Goal: Information Seeking & Learning: Learn about a topic

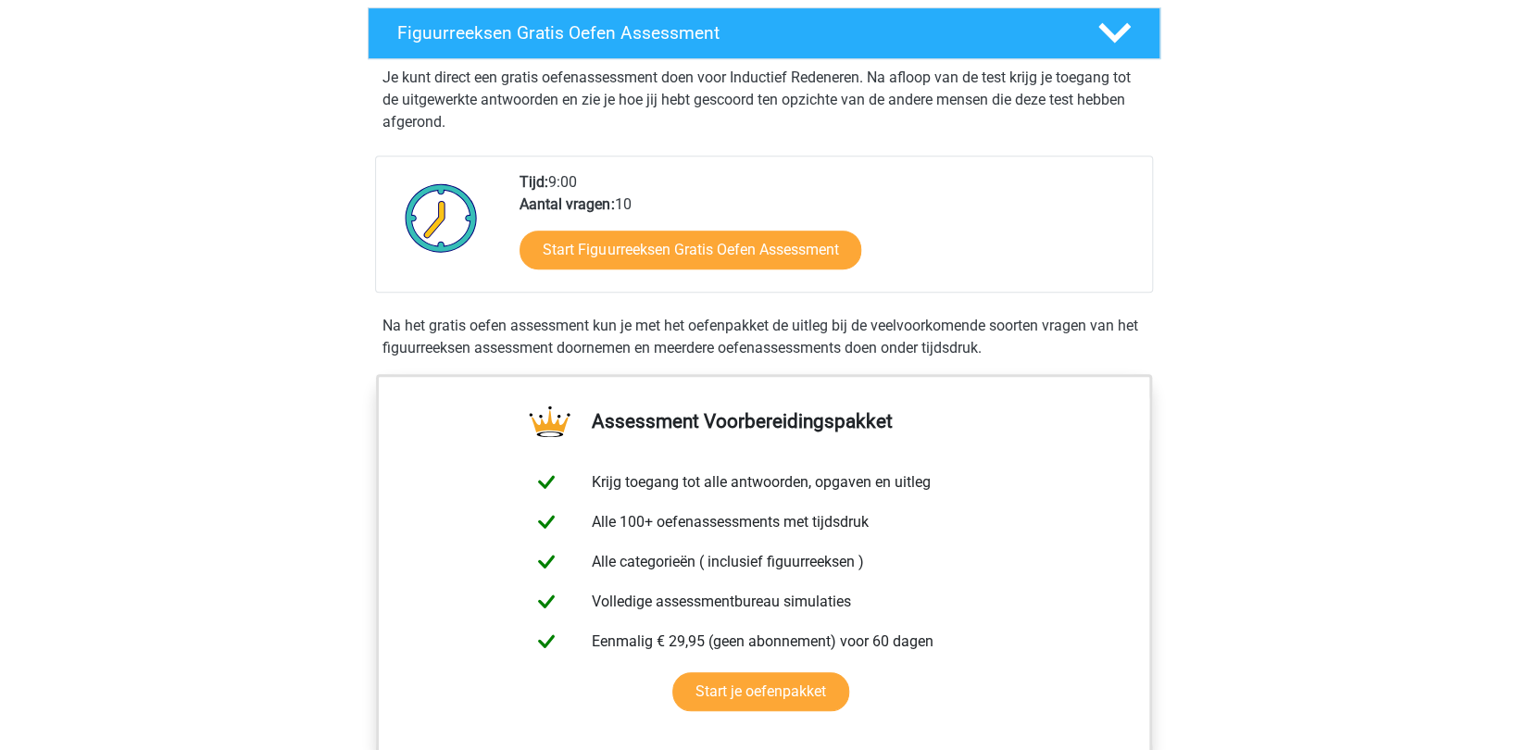
scroll to position [321, 0]
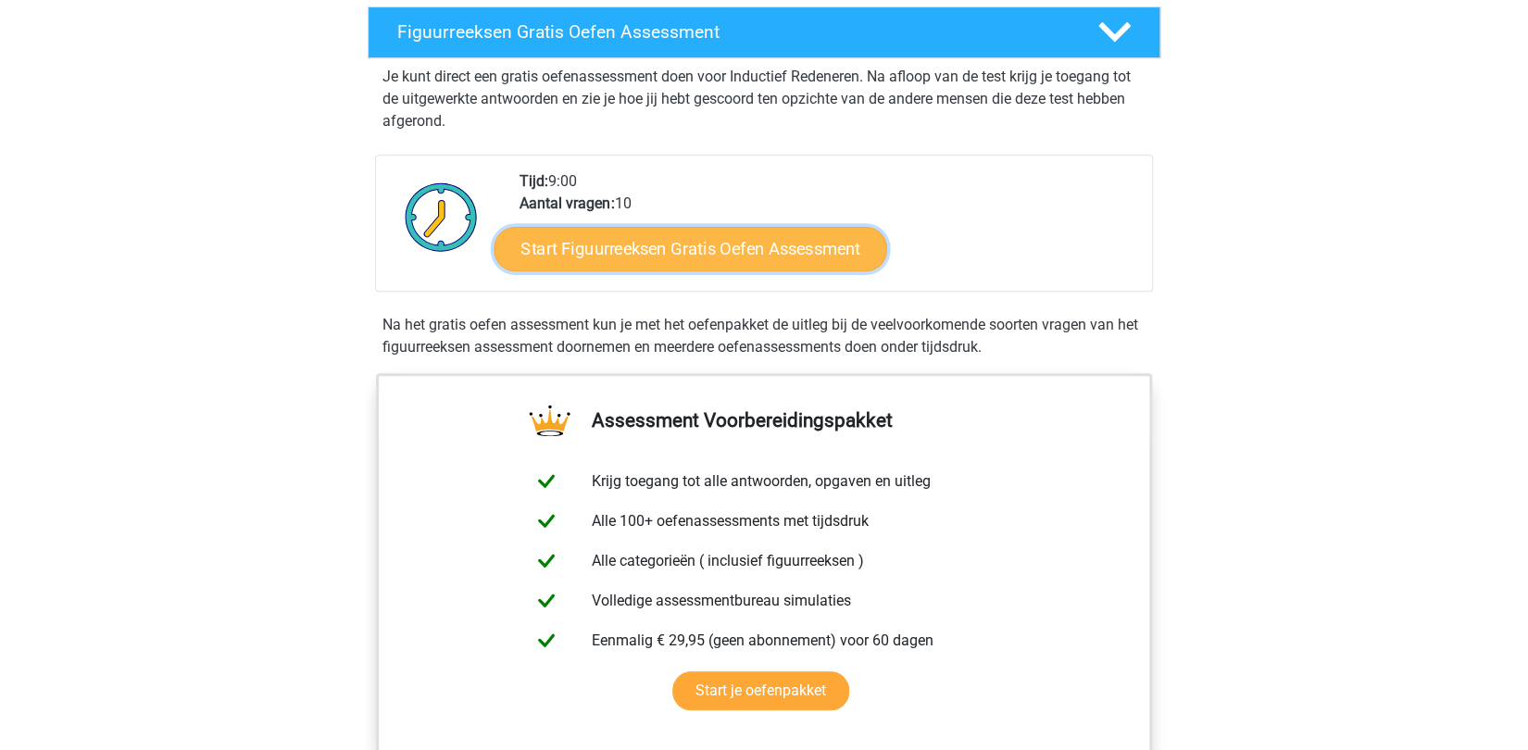
click at [681, 256] on link "Start Figuurreeksen Gratis Oefen Assessment" at bounding box center [690, 248] width 393 height 44
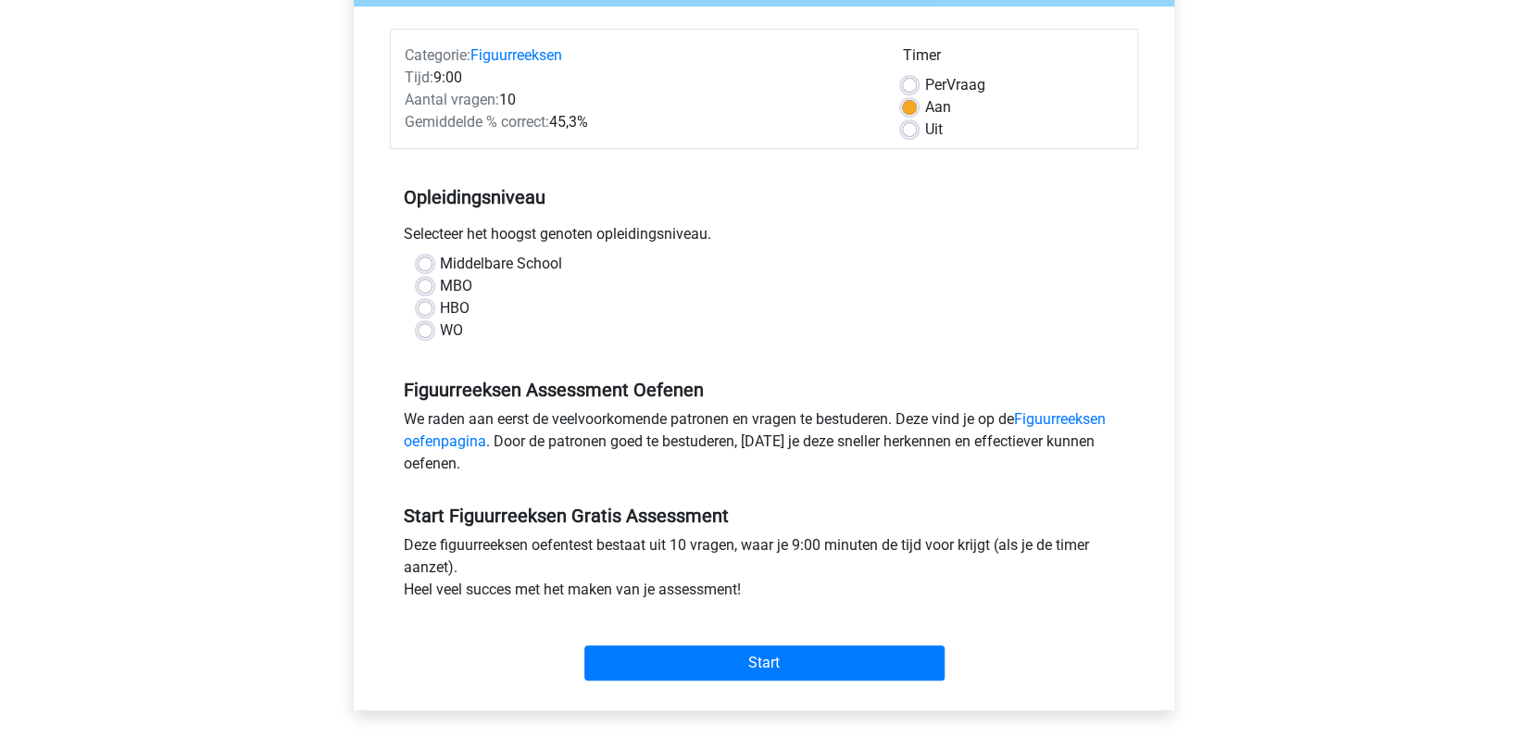
scroll to position [241, 0]
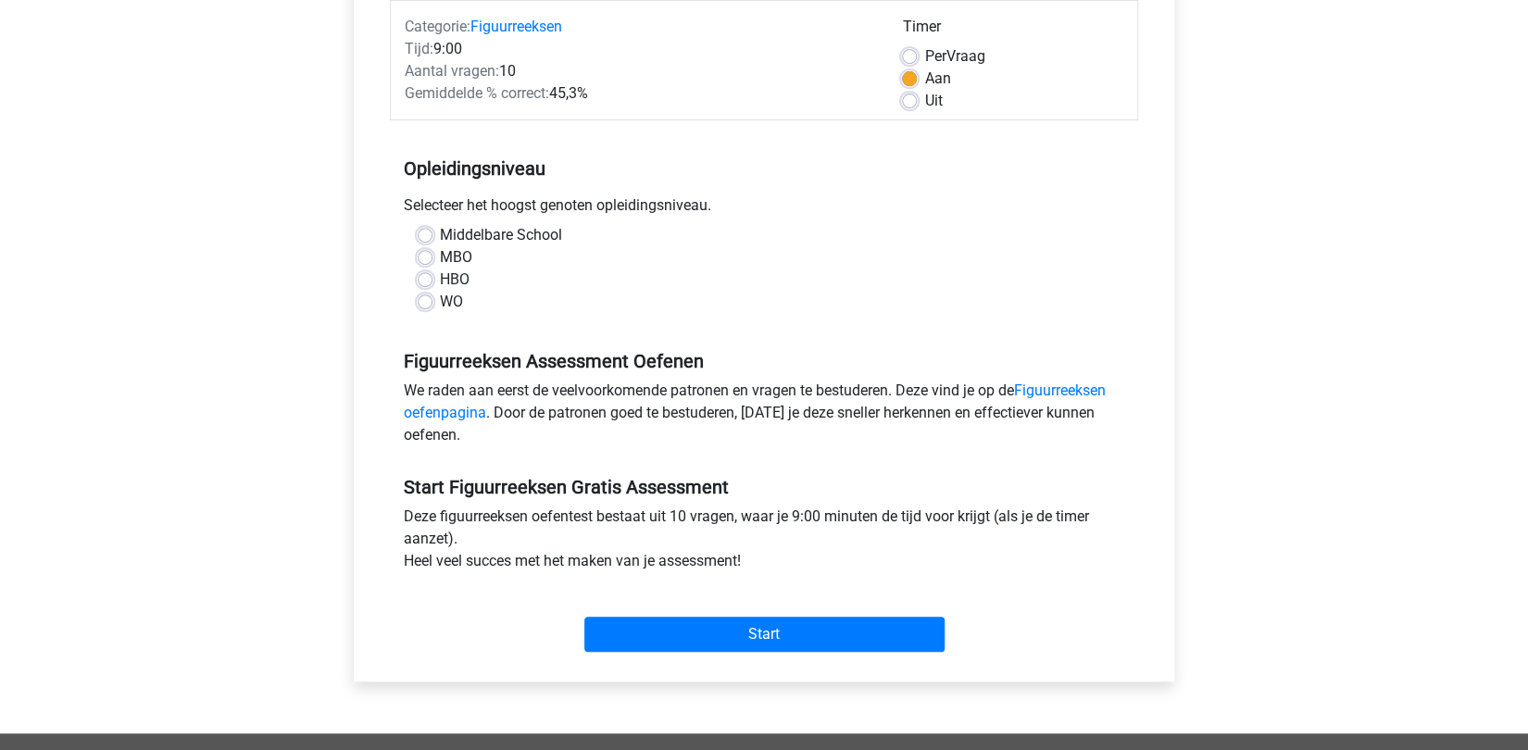
click at [448, 236] on label "Middelbare School" at bounding box center [501, 235] width 122 height 22
click at [432, 236] on input "Middelbare School" at bounding box center [425, 233] width 15 height 19
radio input "true"
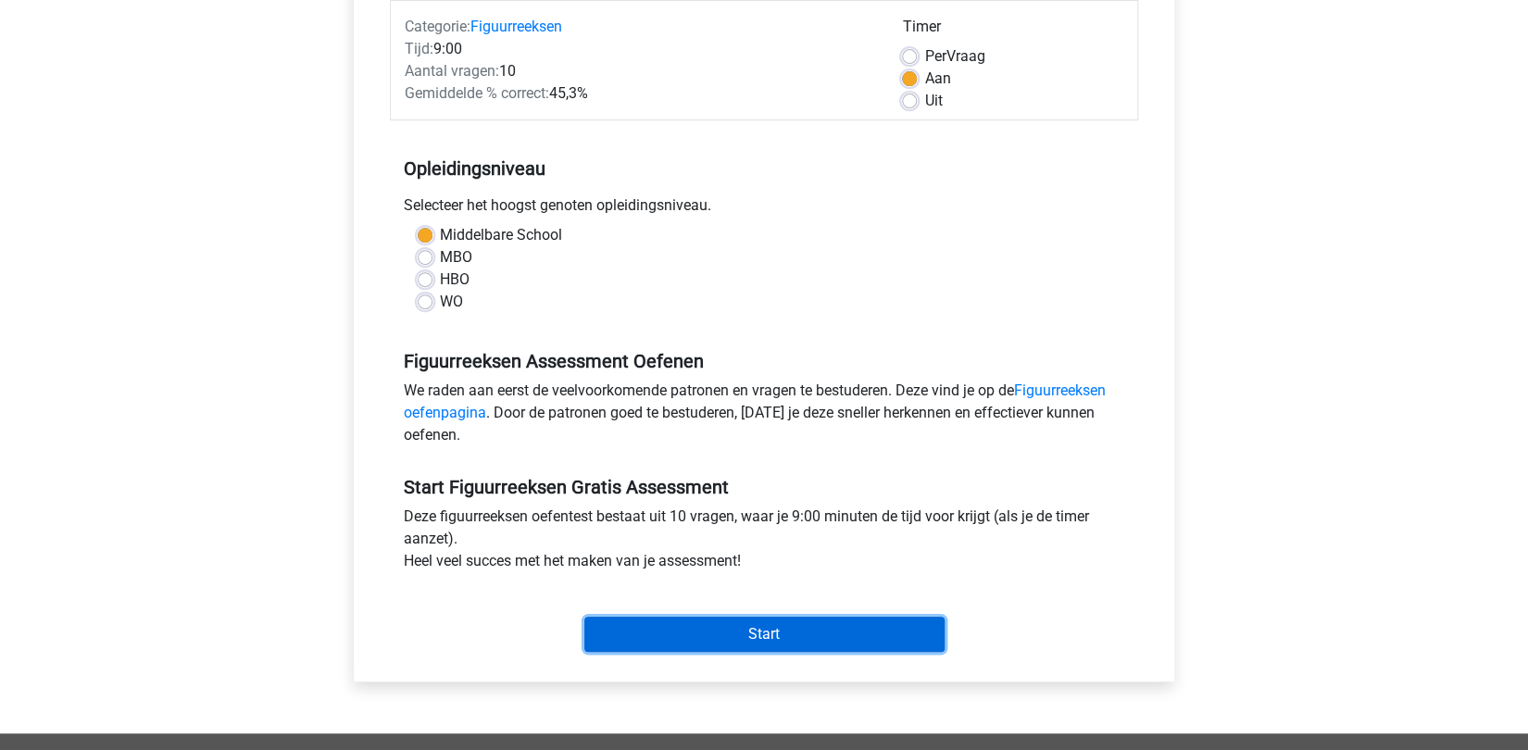
click at [759, 632] on input "Start" at bounding box center [764, 634] width 360 height 35
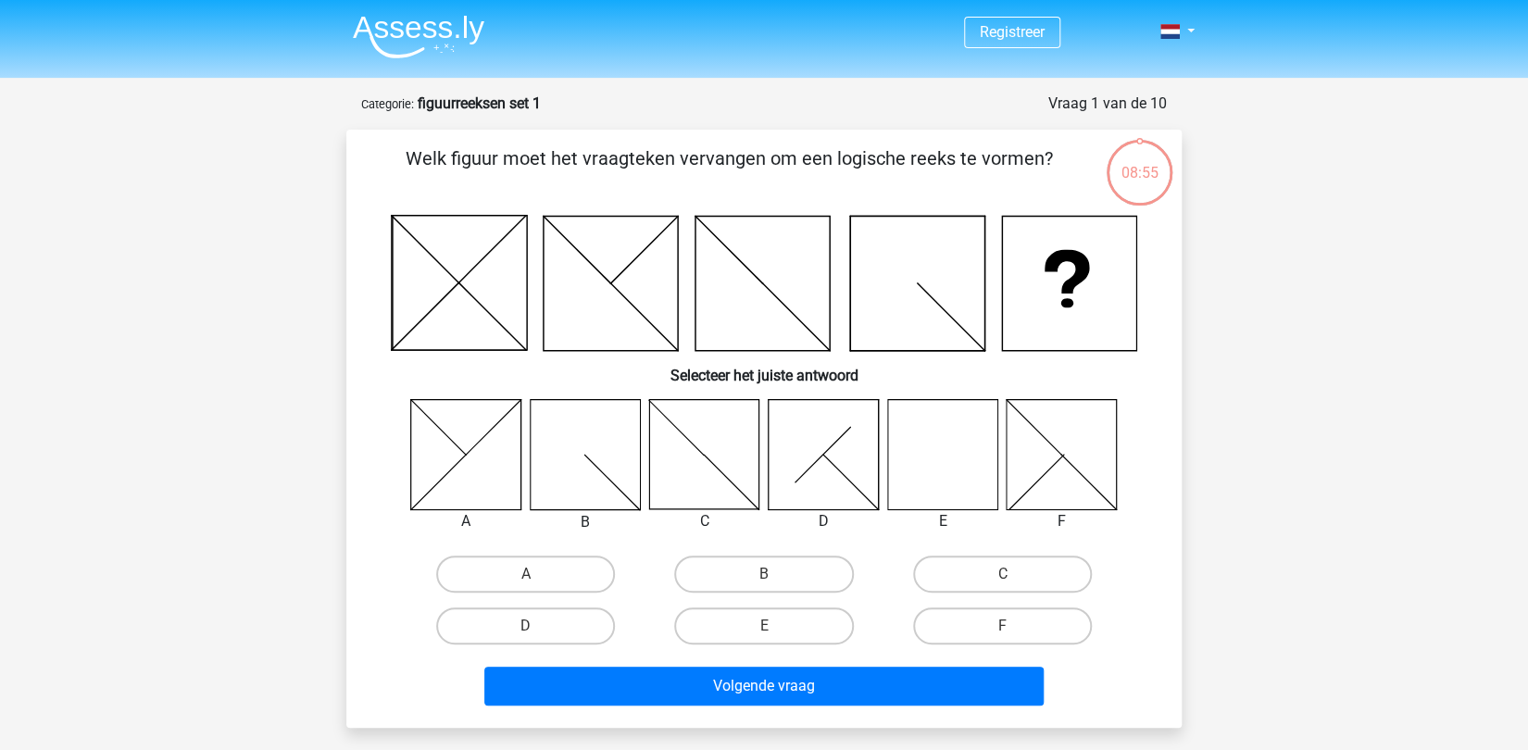
click at [945, 469] on icon at bounding box center [942, 454] width 110 height 110
click at [750, 618] on label "E" at bounding box center [763, 625] width 179 height 37
click at [764, 626] on input "E" at bounding box center [770, 632] width 12 height 12
radio input "true"
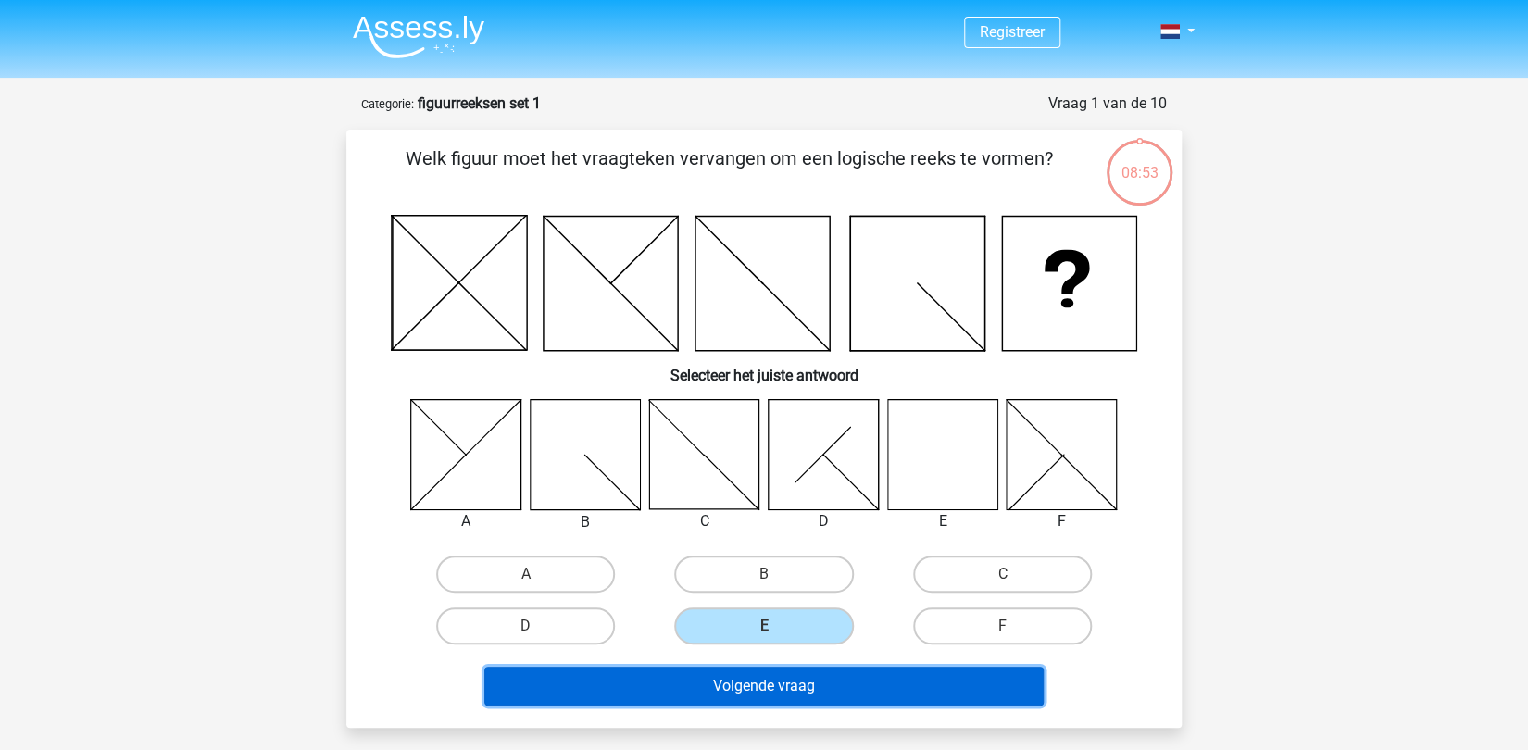
click at [739, 678] on button "Volgende vraag" at bounding box center [764, 686] width 560 height 39
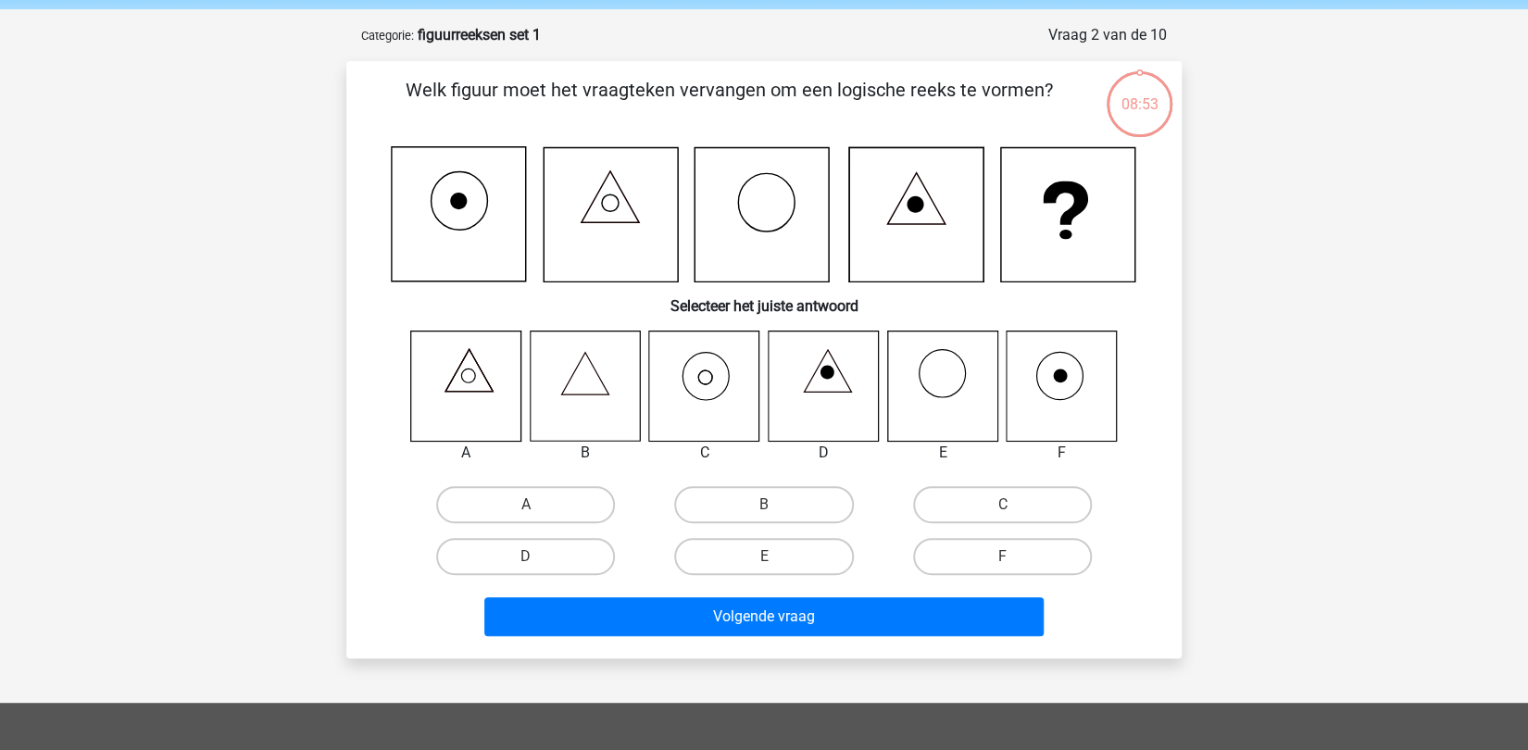
scroll to position [93, 0]
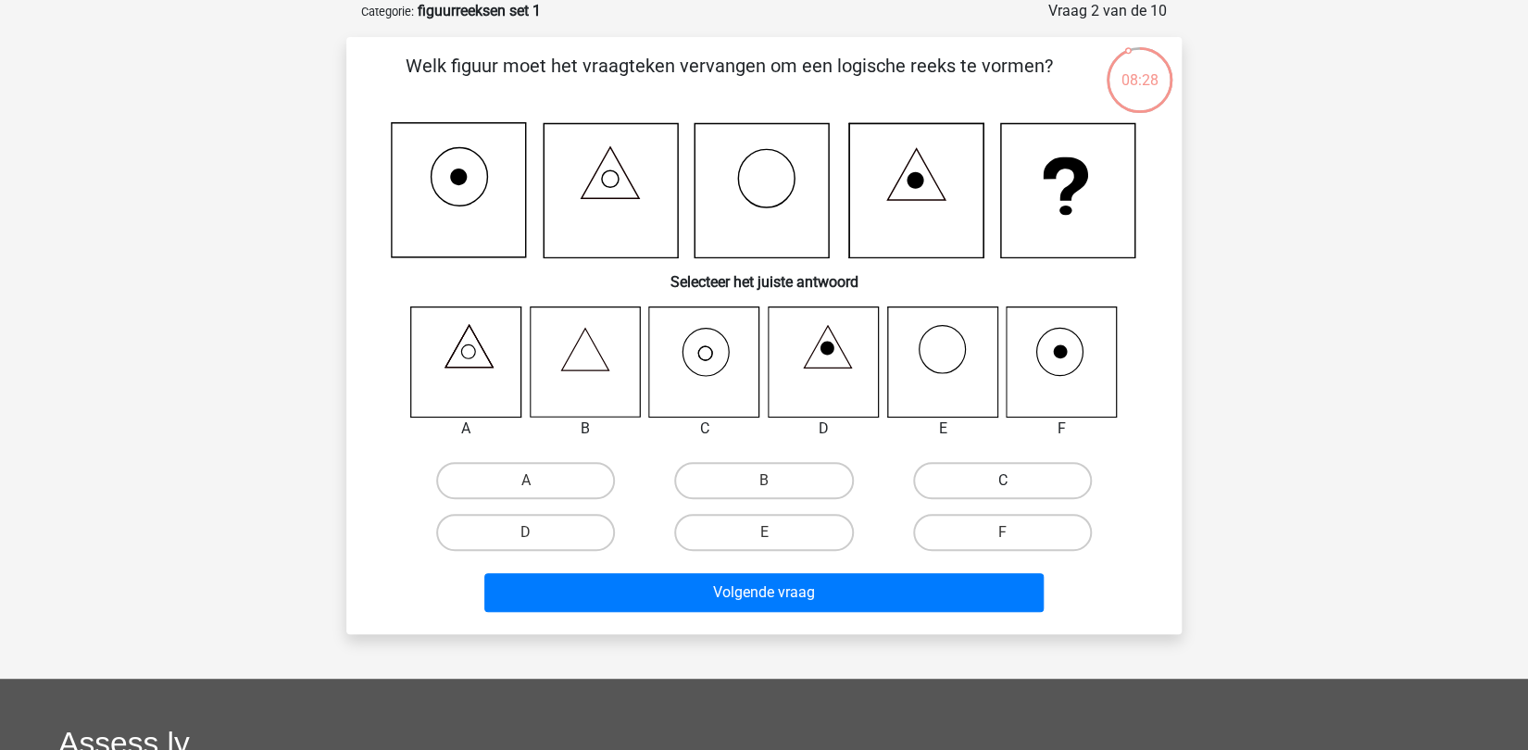
click at [985, 481] on label "C" at bounding box center [1002, 480] width 179 height 37
click at [1002, 481] on input "C" at bounding box center [1008, 487] width 12 height 12
radio input "true"
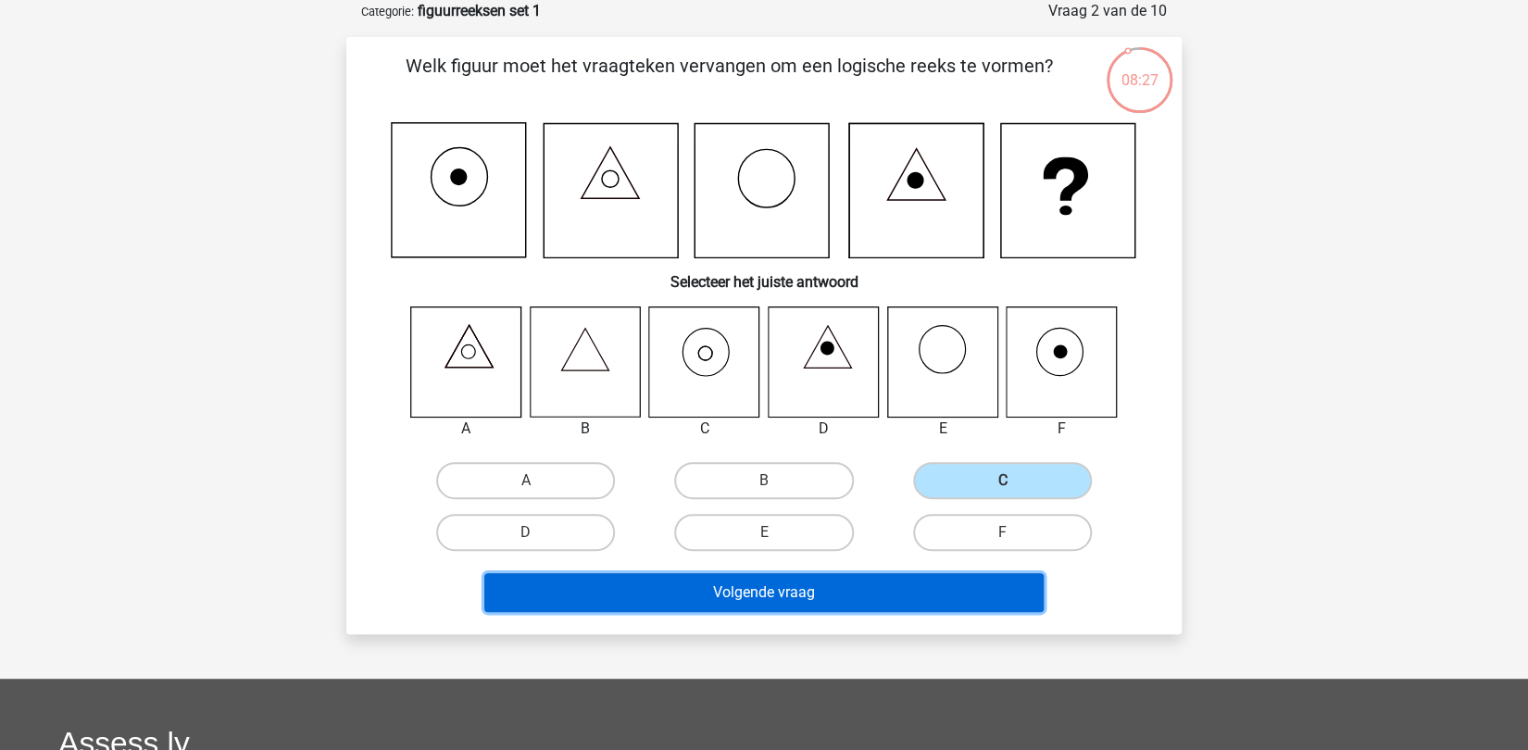
click at [703, 605] on button "Volgende vraag" at bounding box center [764, 592] width 560 height 39
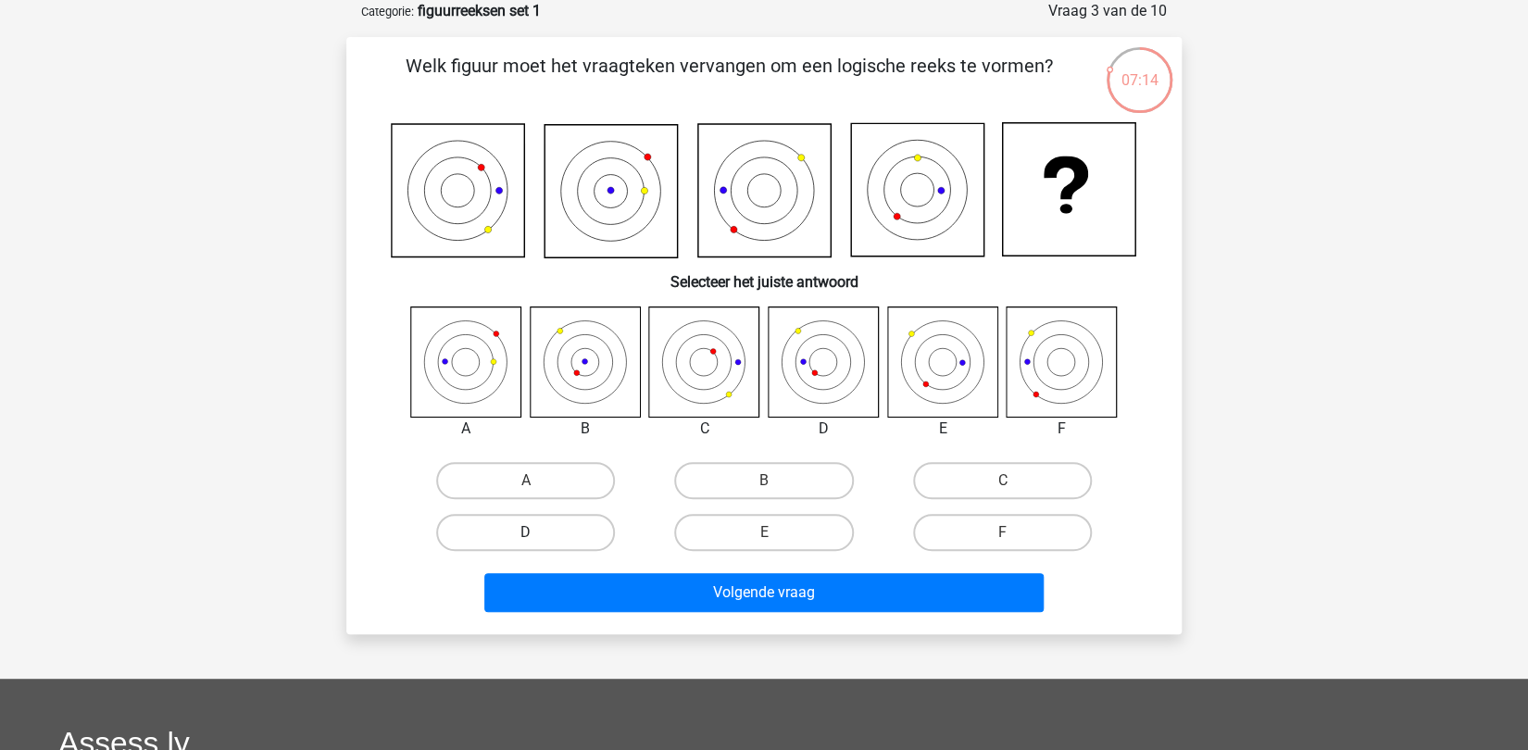
click at [559, 525] on label "D" at bounding box center [525, 532] width 179 height 37
click at [538, 532] on input "D" at bounding box center [532, 538] width 12 height 12
radio input "true"
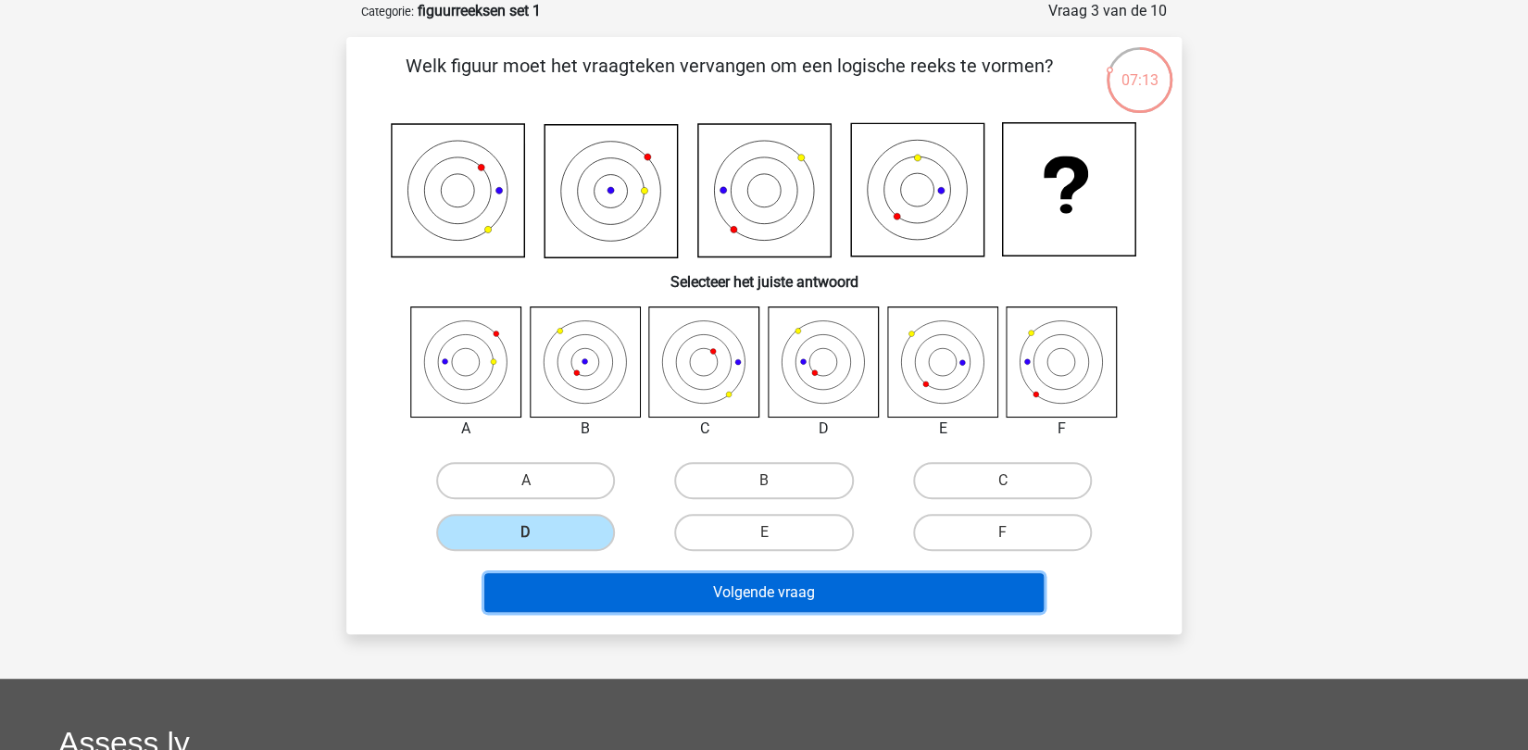
click at [760, 583] on button "Volgende vraag" at bounding box center [764, 592] width 560 height 39
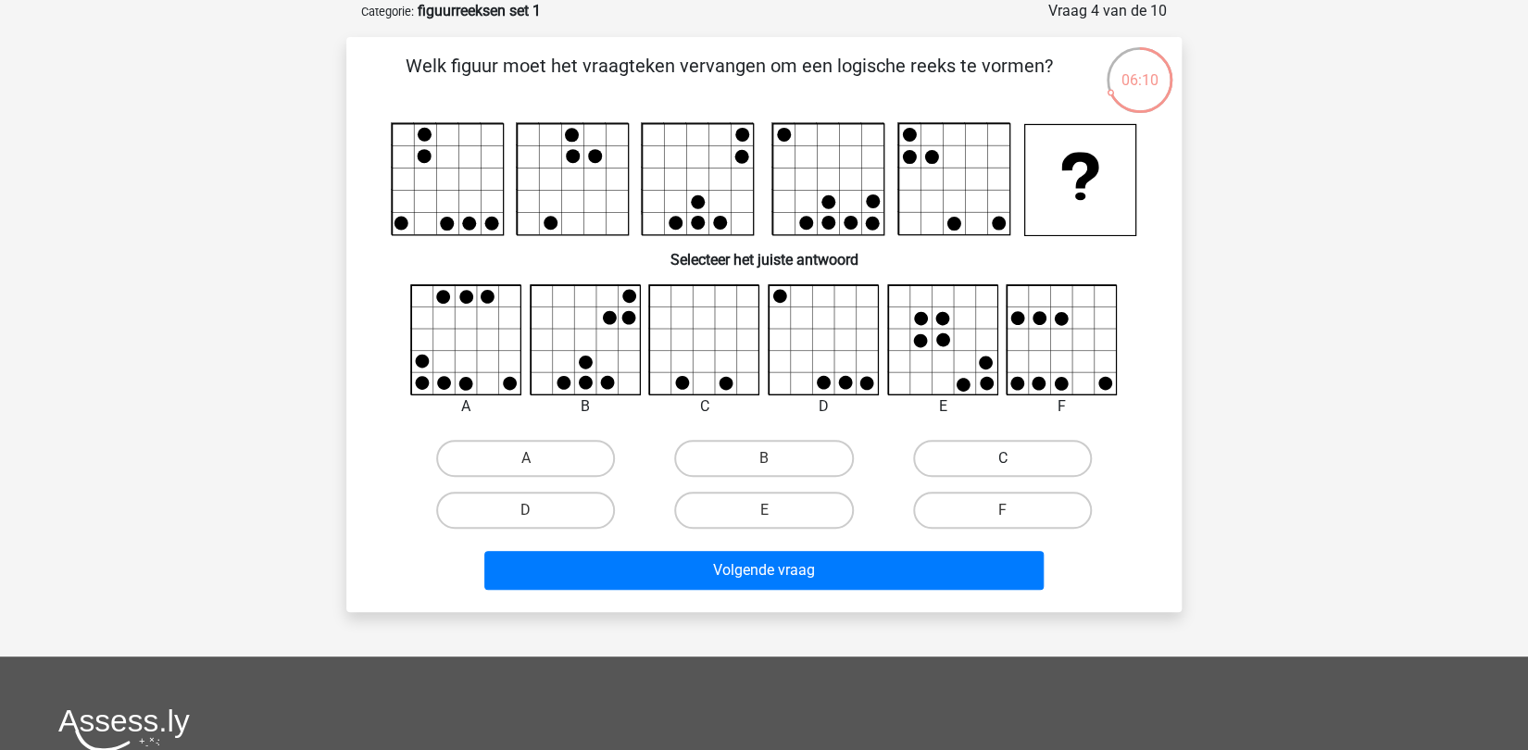
click at [972, 440] on label "C" at bounding box center [1002, 458] width 179 height 37
click at [1002, 458] on input "C" at bounding box center [1008, 464] width 12 height 12
radio input "true"
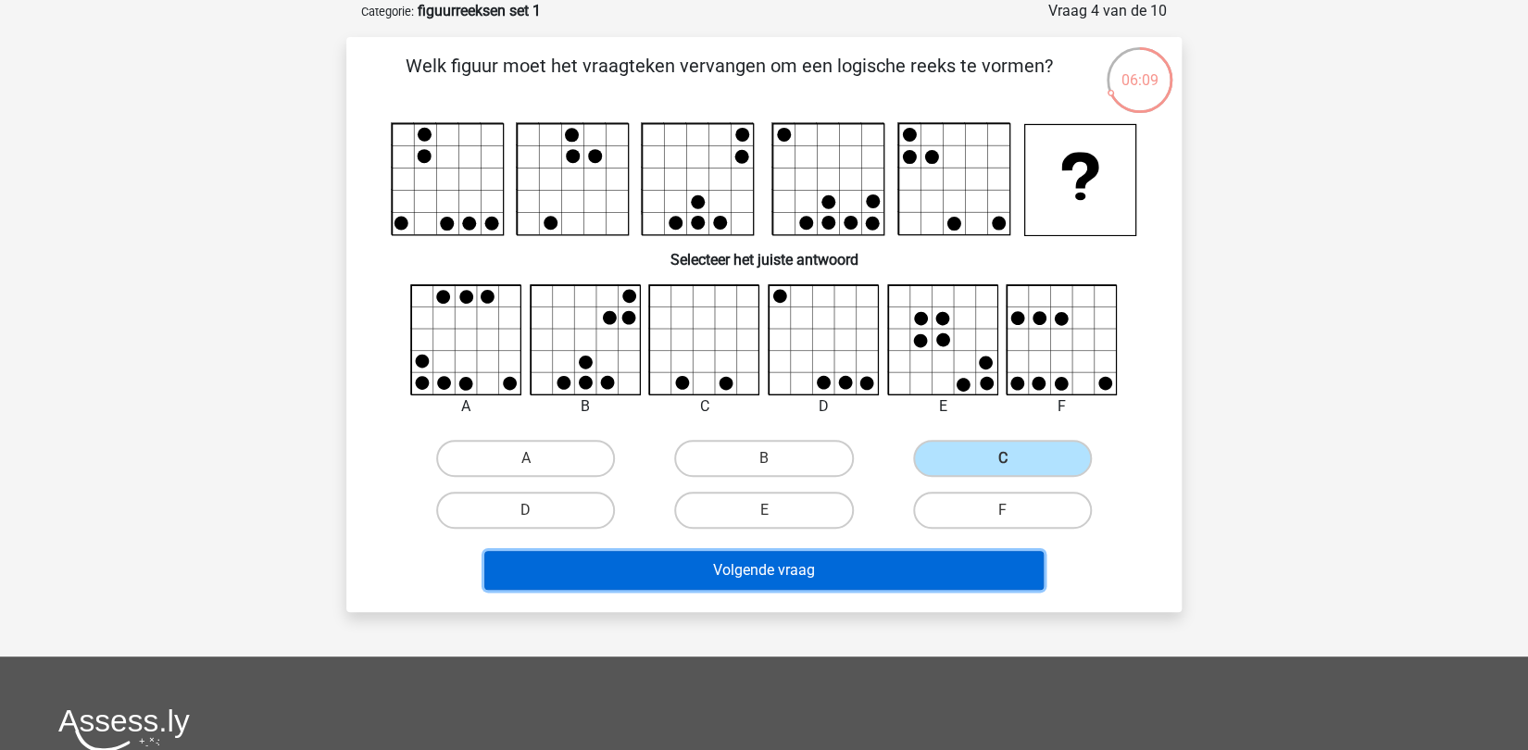
click at [770, 568] on button "Volgende vraag" at bounding box center [764, 570] width 560 height 39
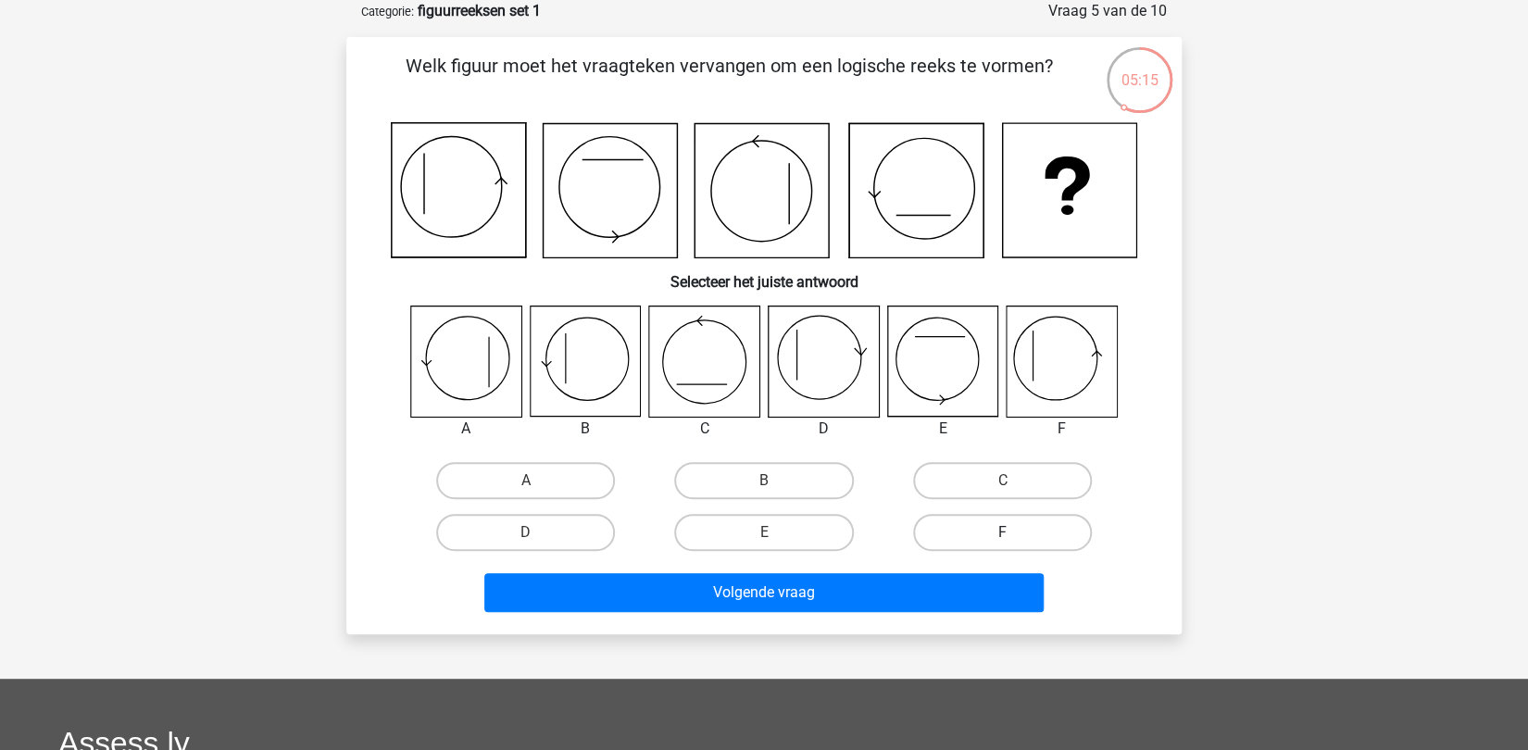
click at [1018, 528] on label "F" at bounding box center [1002, 532] width 179 height 37
click at [1014, 532] on input "F" at bounding box center [1008, 538] width 12 height 12
radio input "true"
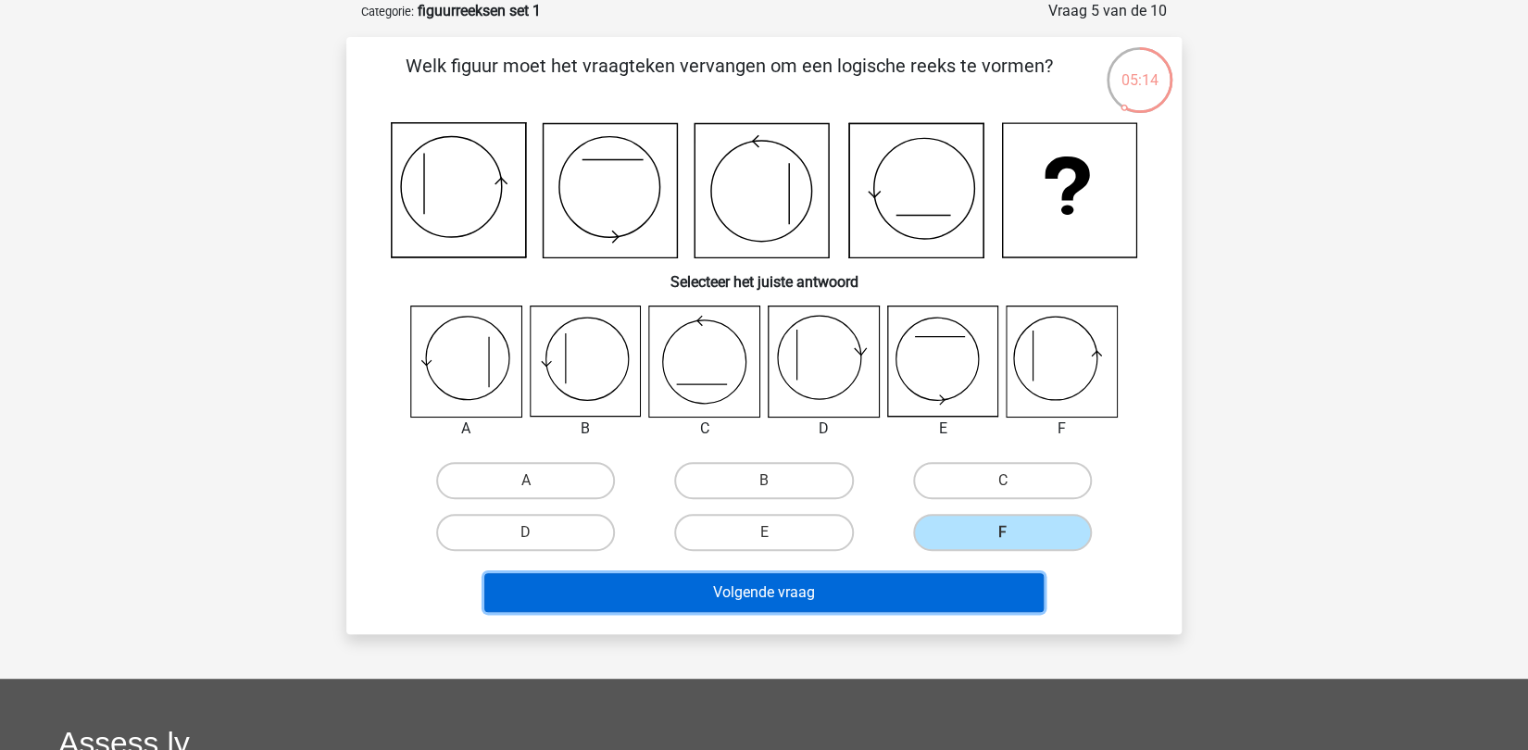
click at [909, 586] on button "Volgende vraag" at bounding box center [764, 592] width 560 height 39
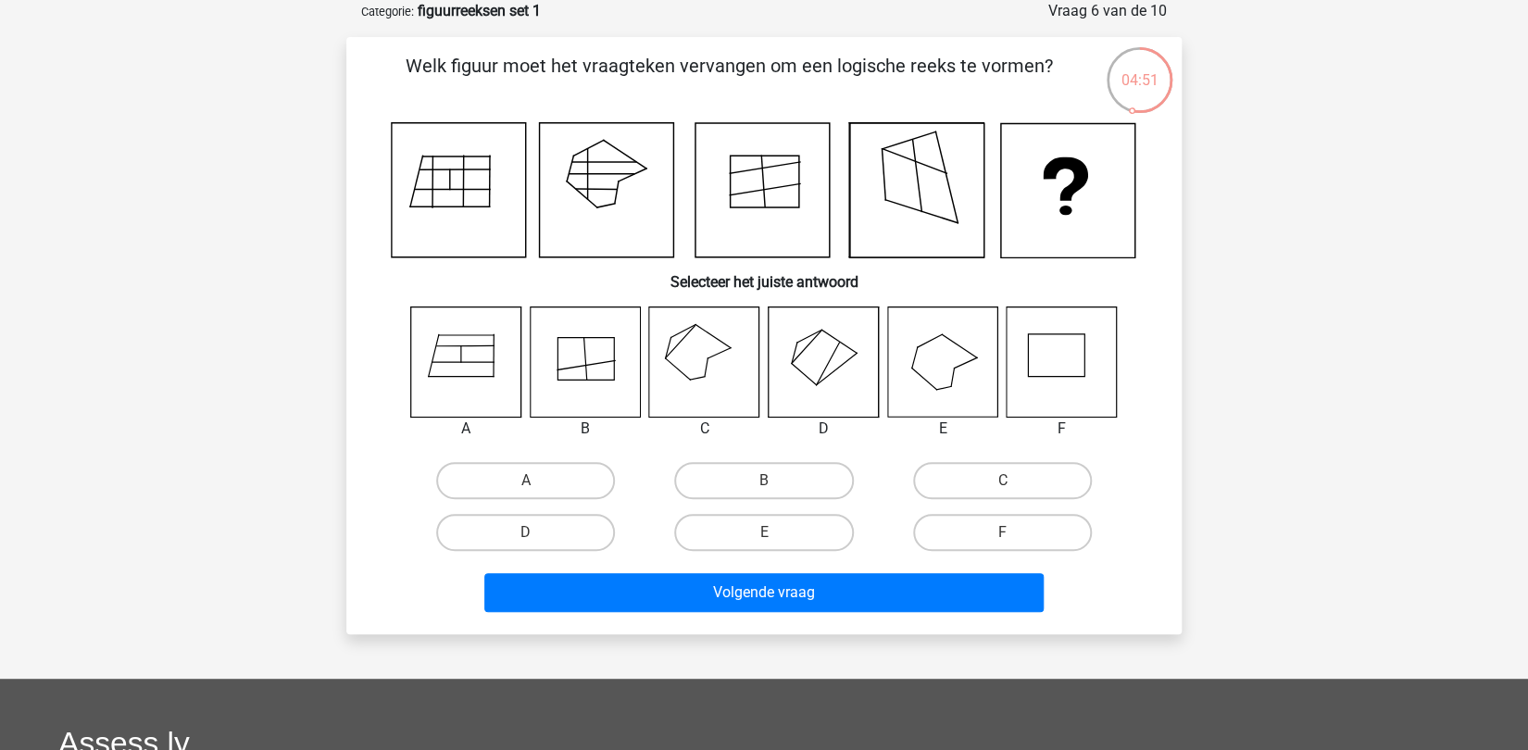
click at [1010, 487] on input "C" at bounding box center [1008, 487] width 12 height 12
radio input "true"
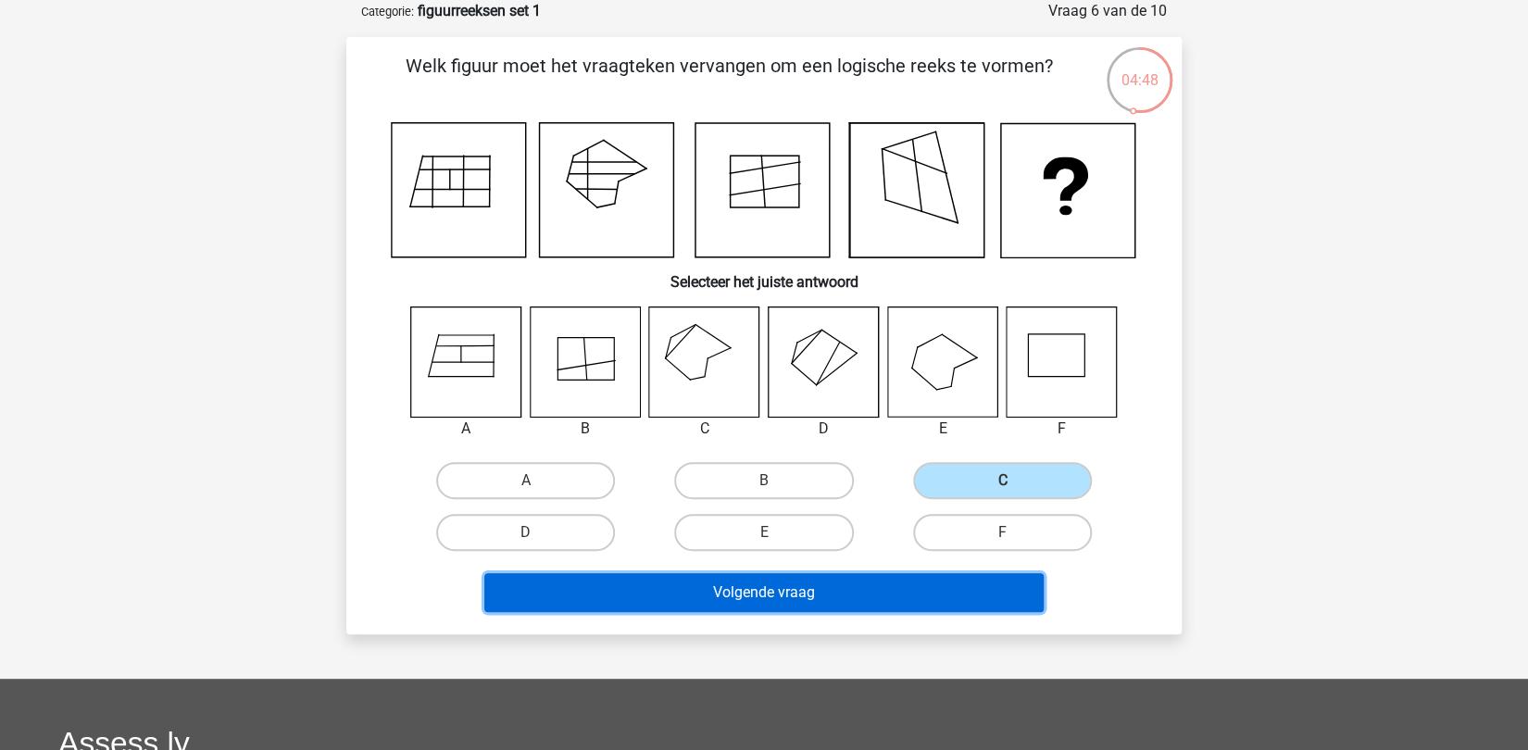
click at [785, 592] on button "Volgende vraag" at bounding box center [764, 592] width 560 height 39
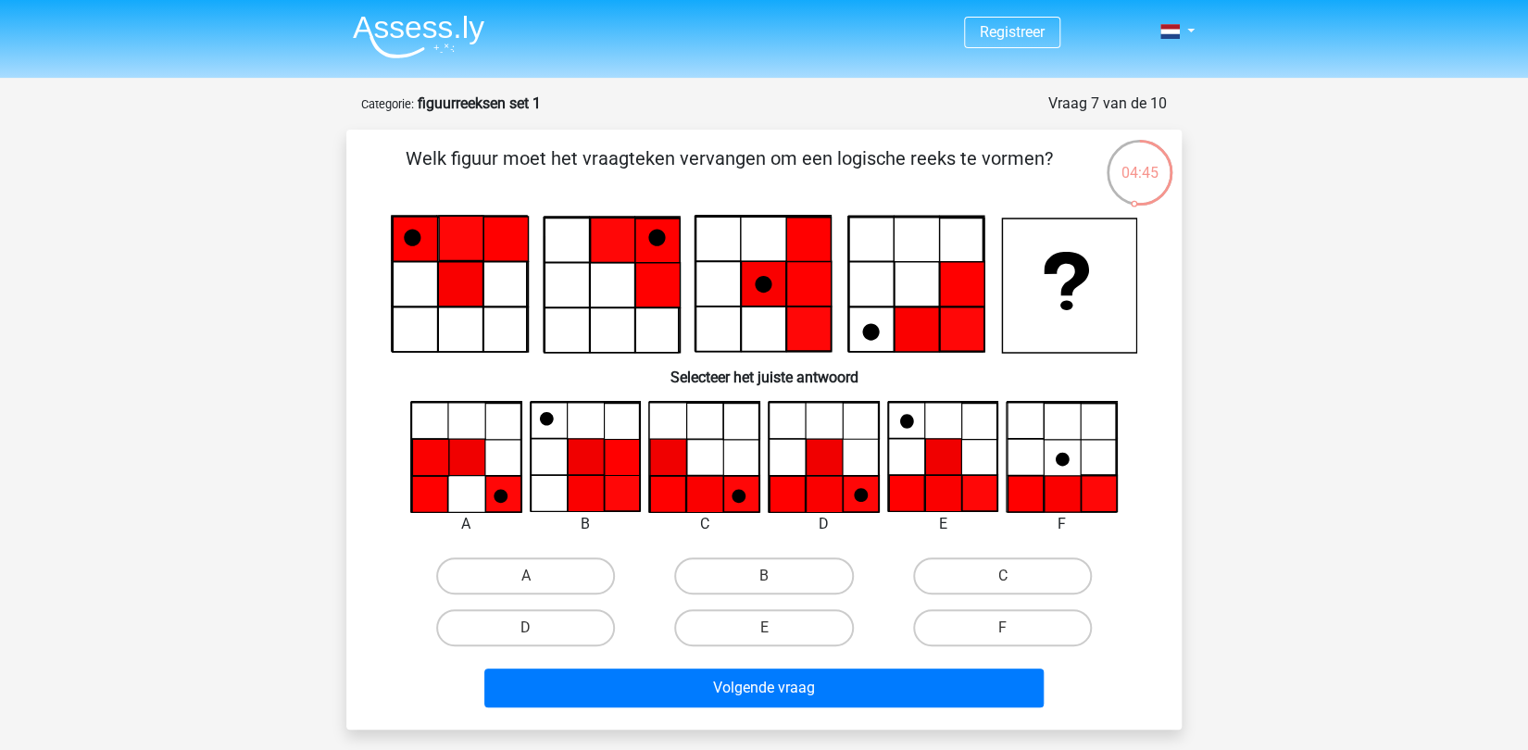
scroll to position [80, 0]
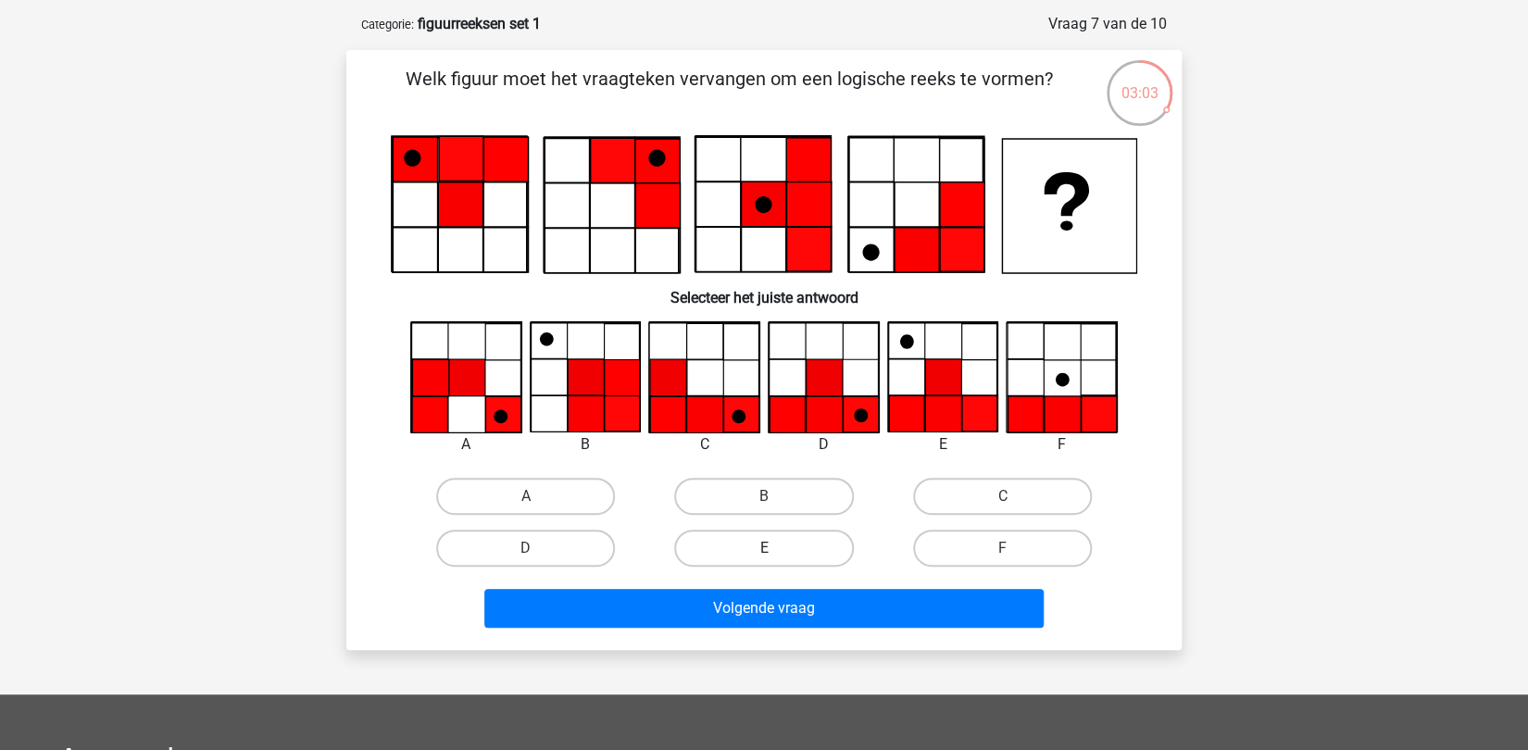
click at [778, 540] on label "E" at bounding box center [763, 548] width 179 height 37
click at [776, 548] on input "E" at bounding box center [770, 554] width 12 height 12
radio input "true"
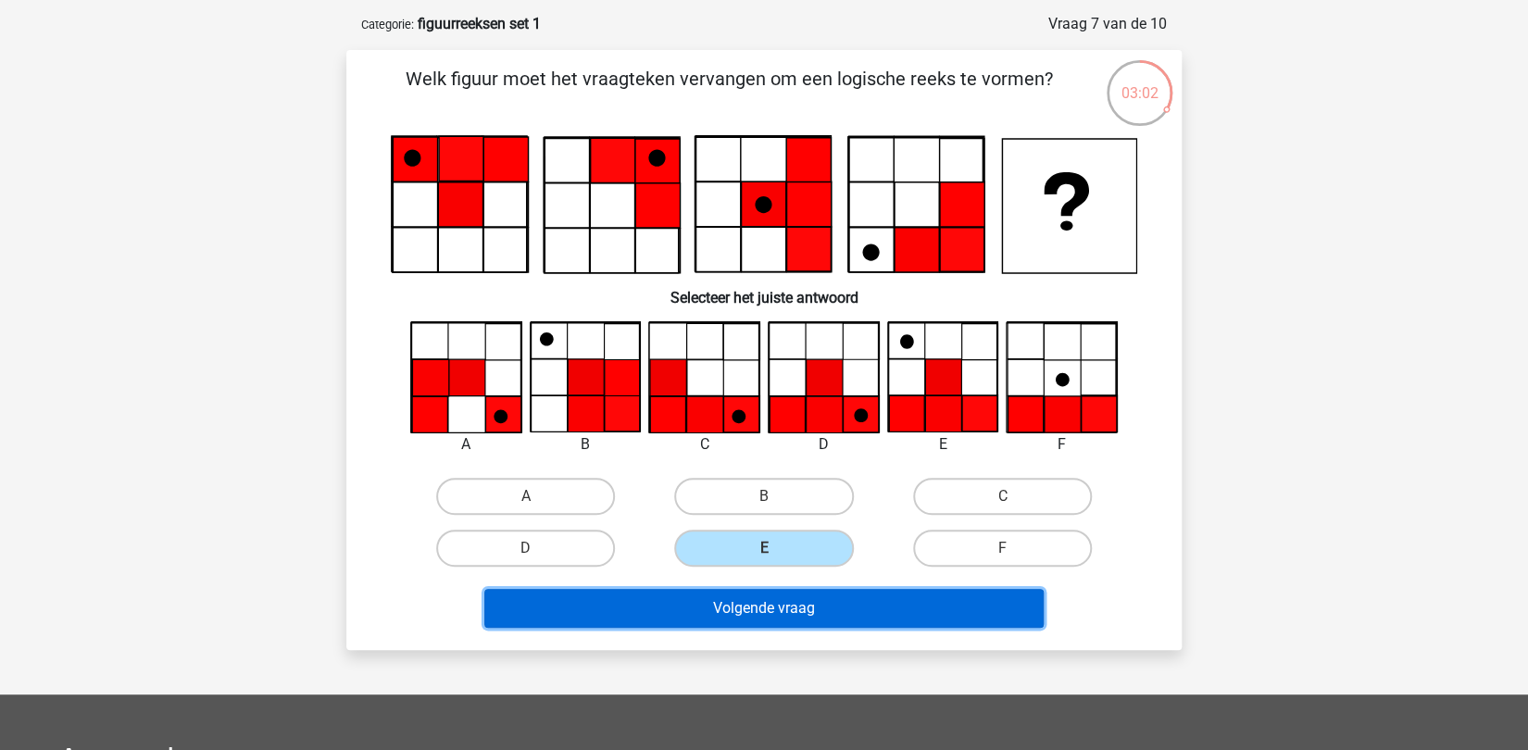
click at [776, 600] on button "Volgende vraag" at bounding box center [764, 608] width 560 height 39
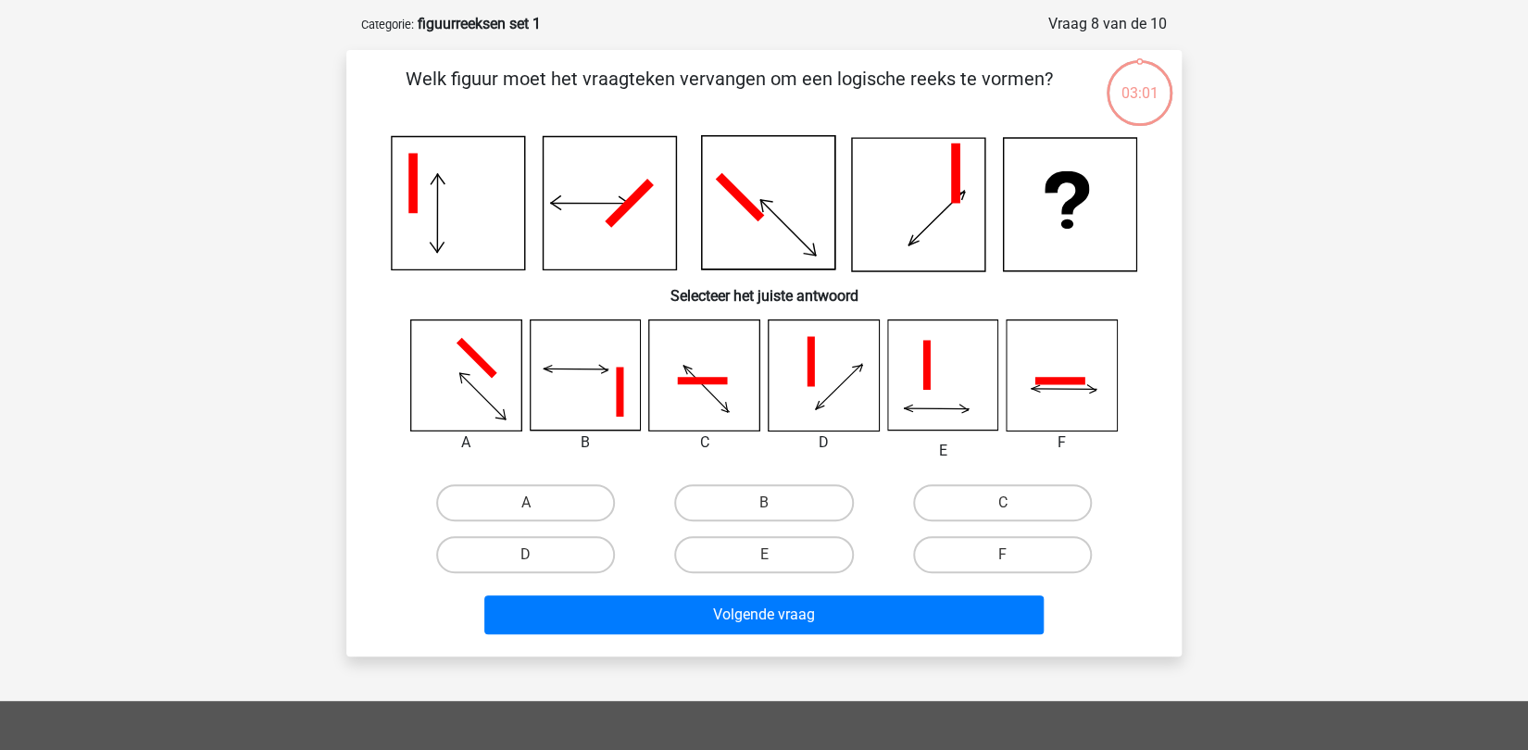
scroll to position [93, 0]
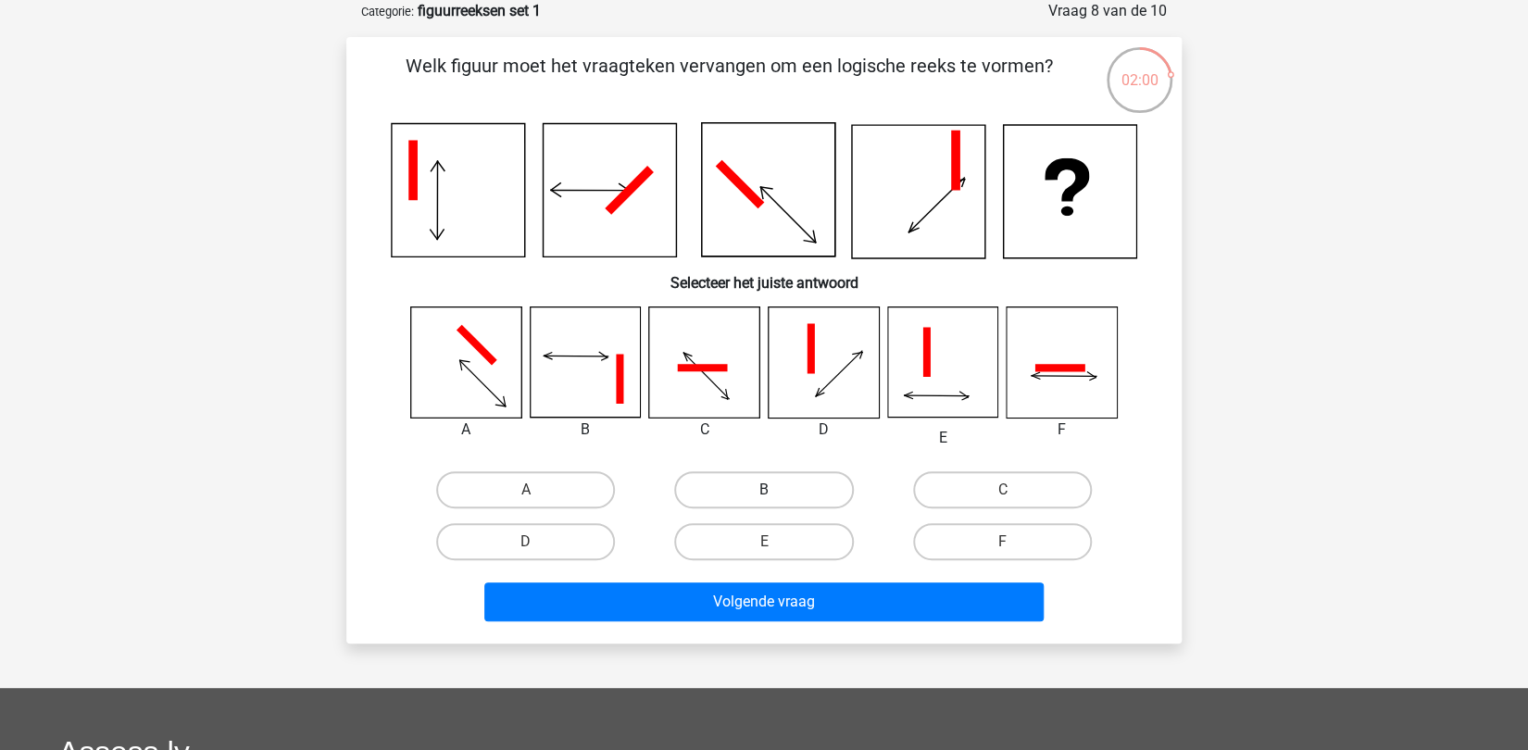
click at [760, 506] on label "B" at bounding box center [763, 489] width 179 height 37
click at [764, 502] on input "B" at bounding box center [770, 496] width 12 height 12
radio input "true"
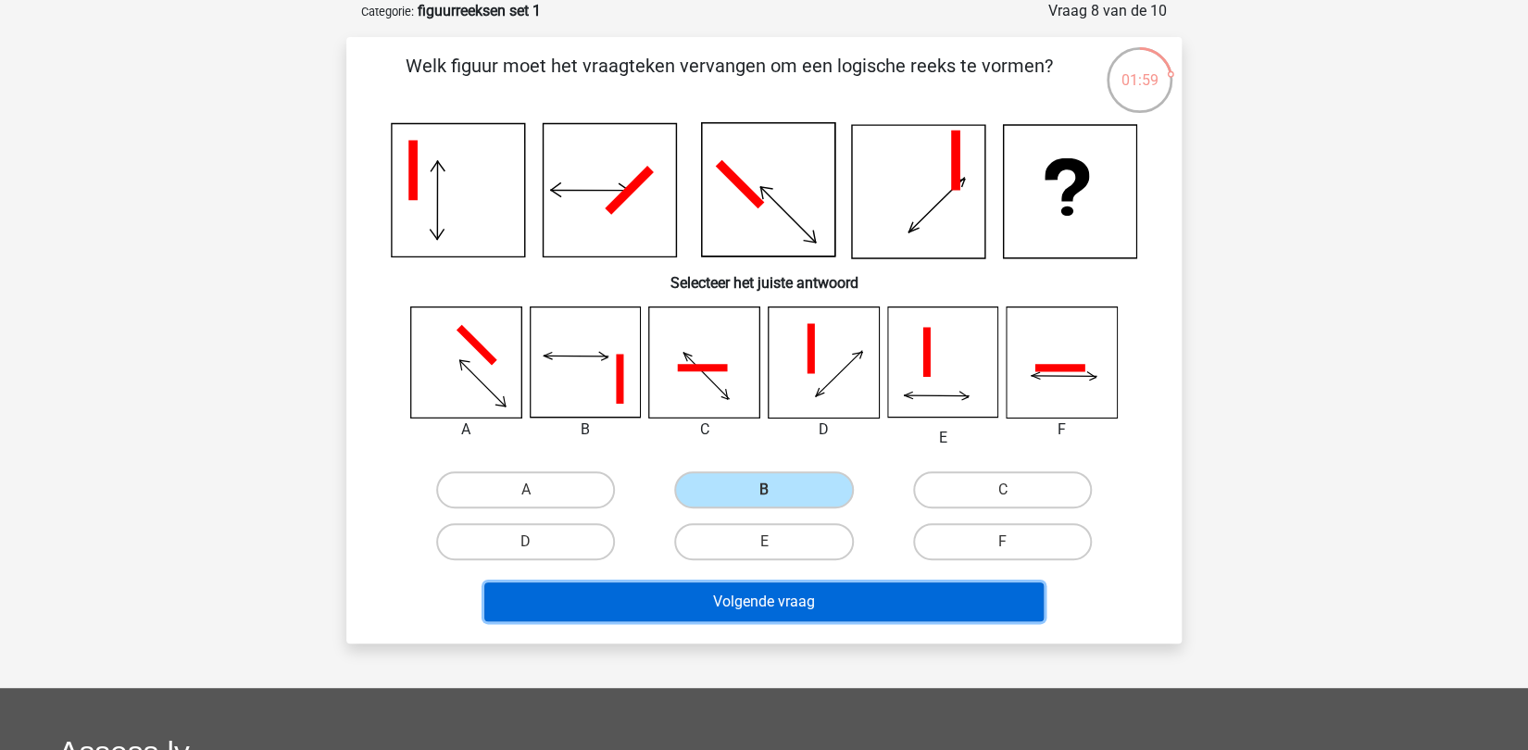
click at [741, 610] on button "Volgende vraag" at bounding box center [764, 601] width 560 height 39
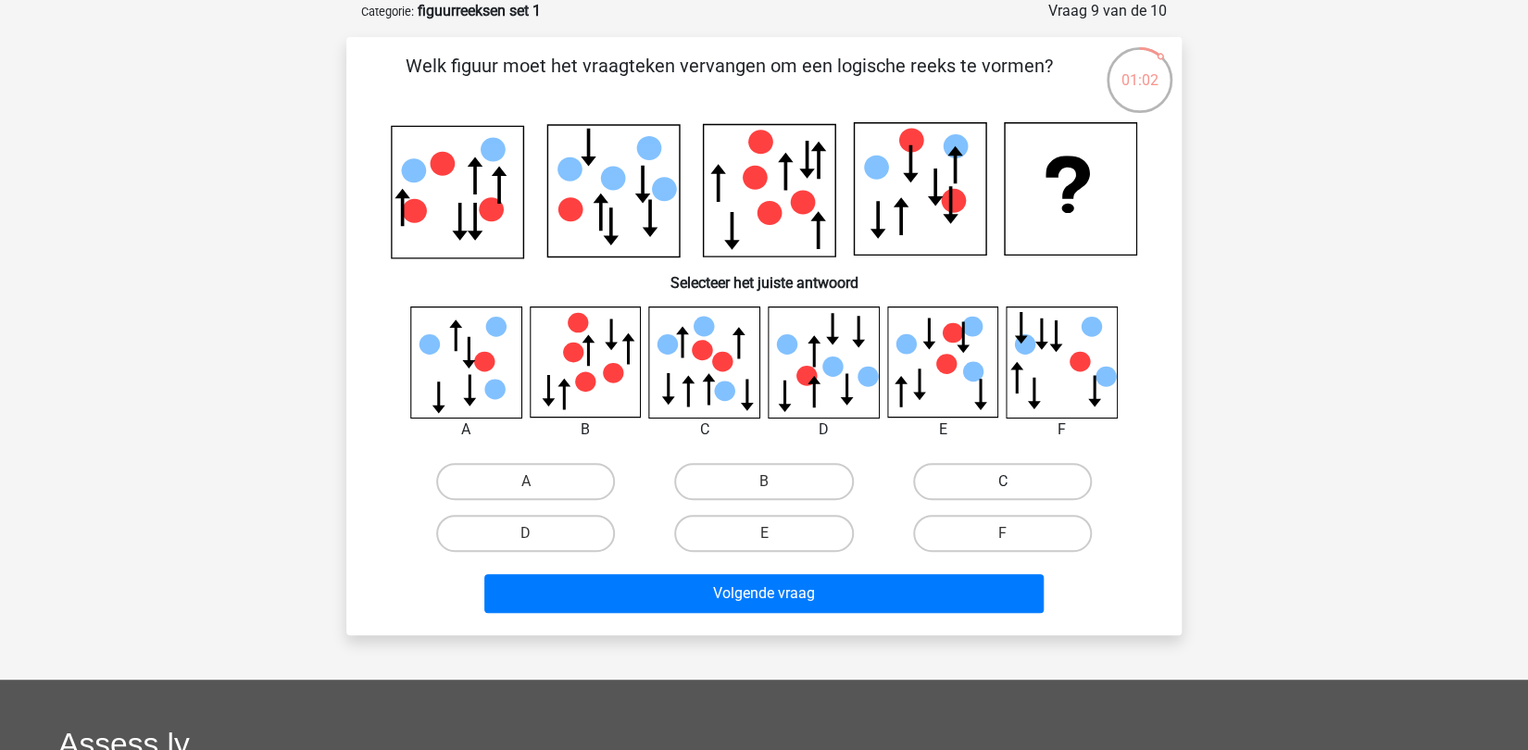
click at [1012, 478] on label "C" at bounding box center [1002, 481] width 179 height 37
click at [1012, 481] on input "C" at bounding box center [1008, 487] width 12 height 12
radio input "true"
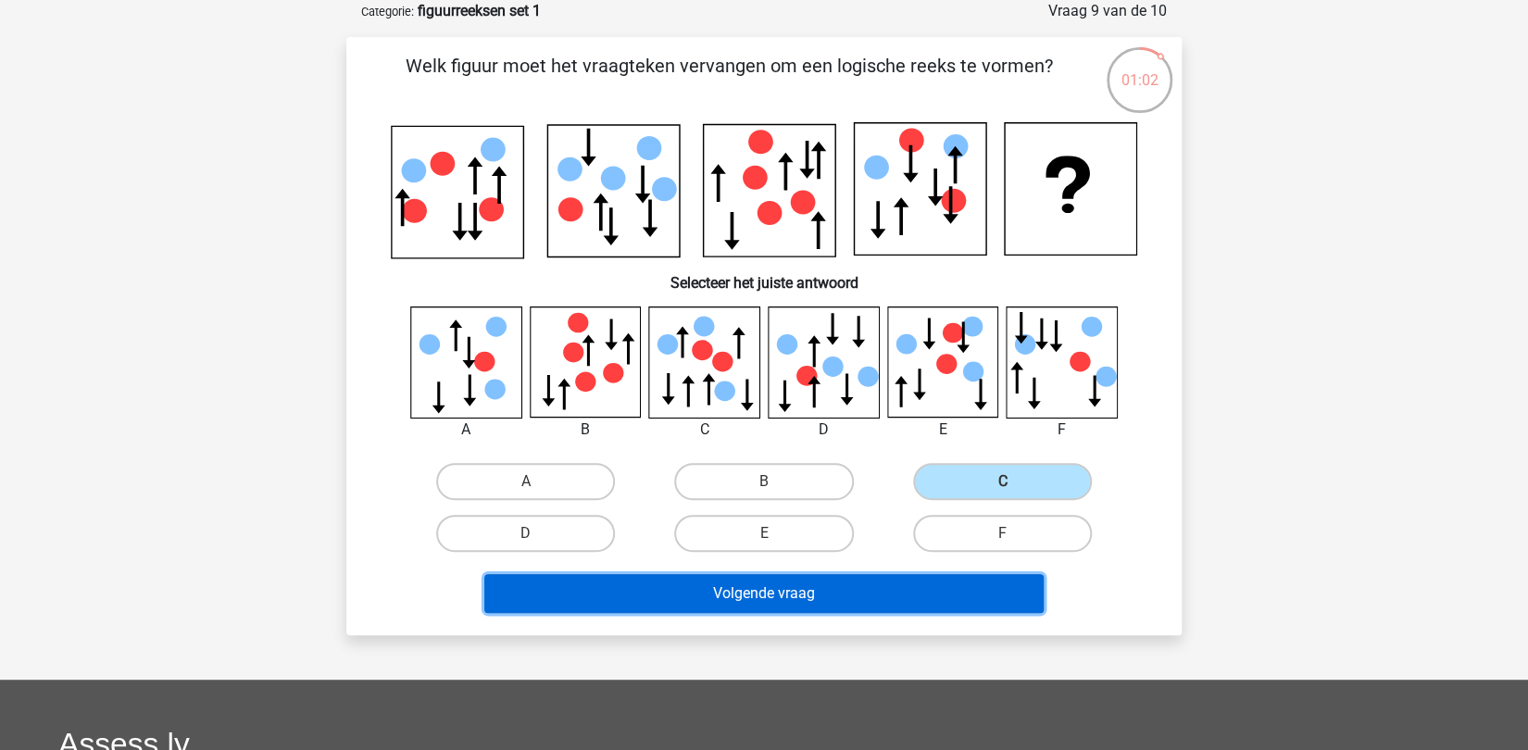
click at [824, 599] on button "Volgende vraag" at bounding box center [764, 593] width 560 height 39
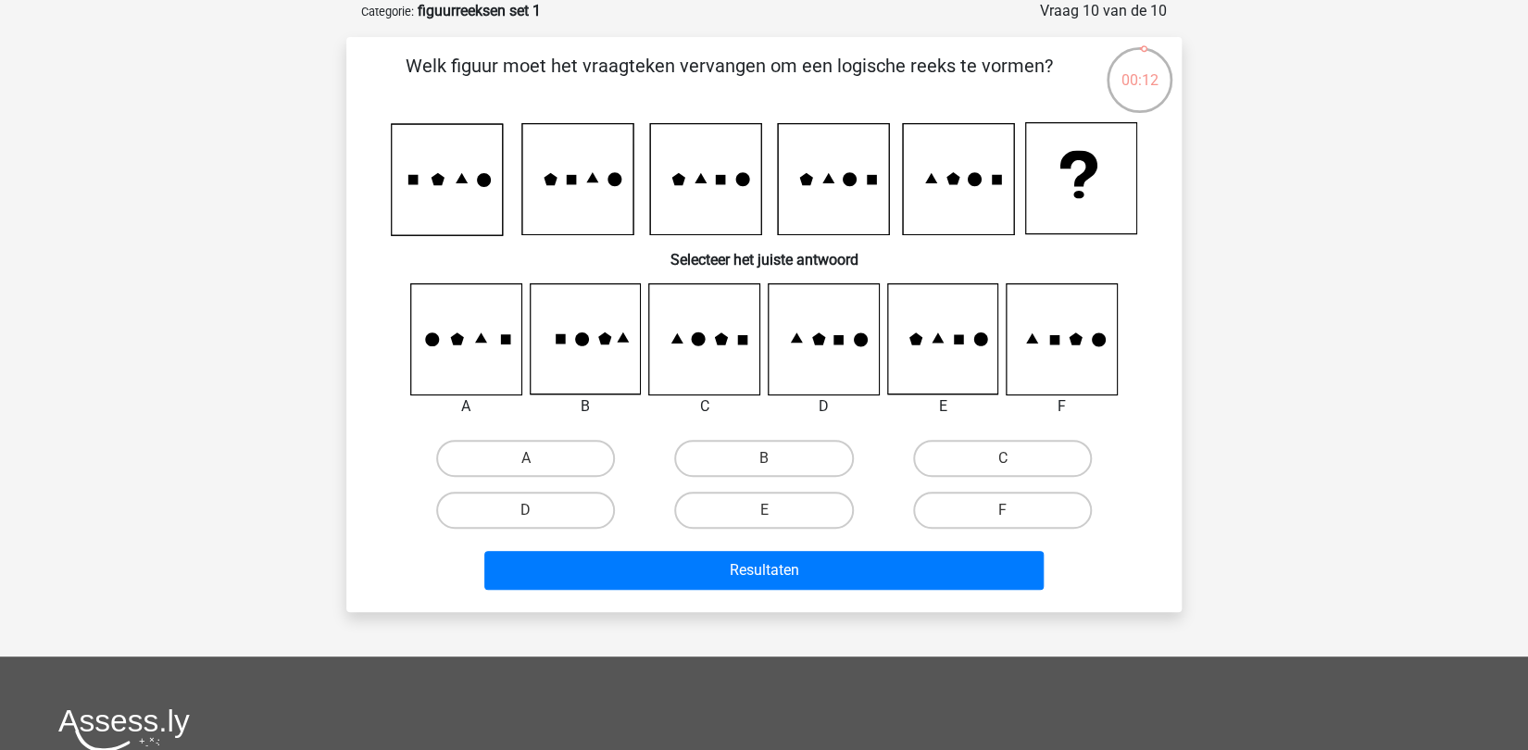
click at [629, 334] on icon at bounding box center [585, 339] width 110 height 110
click at [739, 457] on label "B" at bounding box center [763, 458] width 179 height 37
click at [764, 458] on input "B" at bounding box center [770, 464] width 12 height 12
radio input "true"
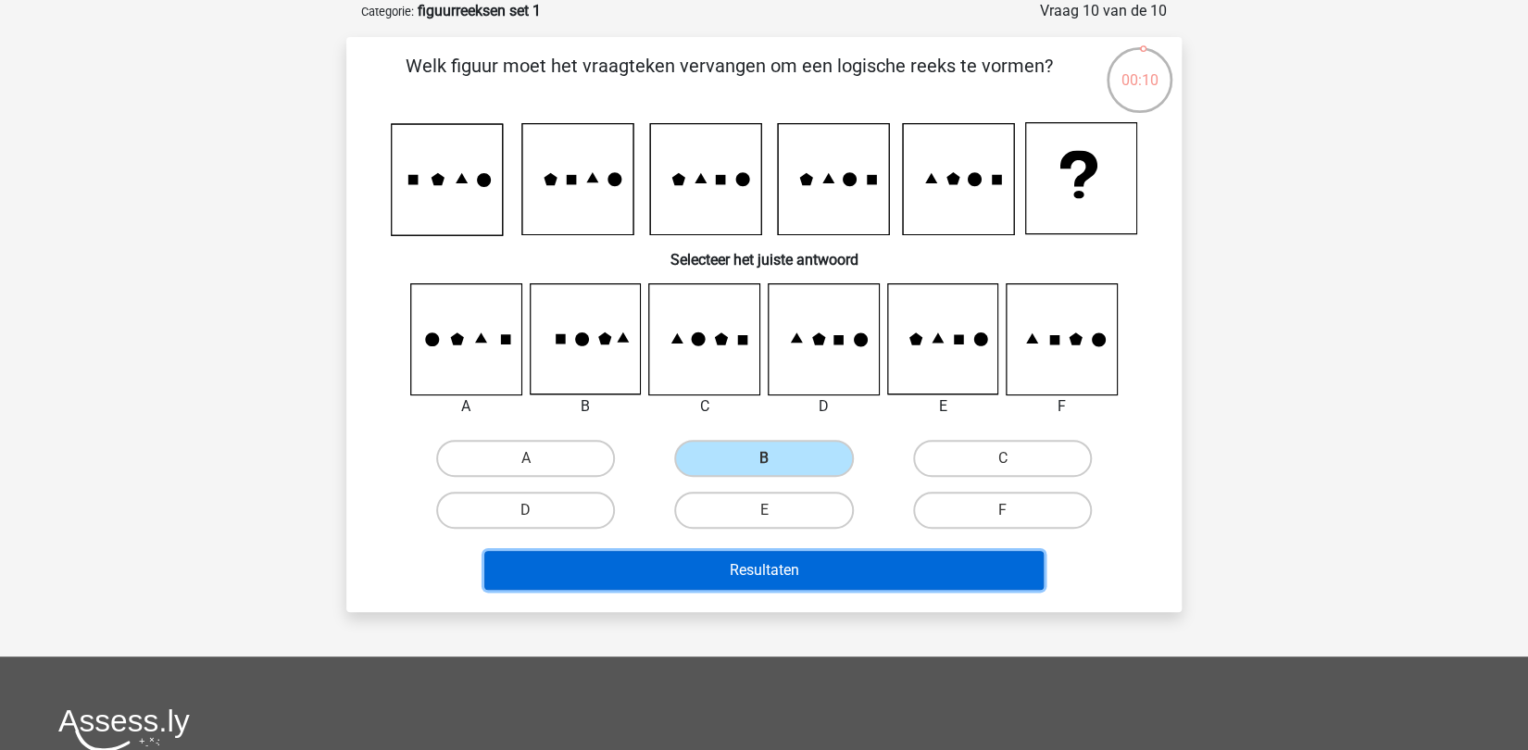
click at [771, 569] on button "Resultaten" at bounding box center [764, 570] width 560 height 39
